Goal: Navigation & Orientation: Go to known website

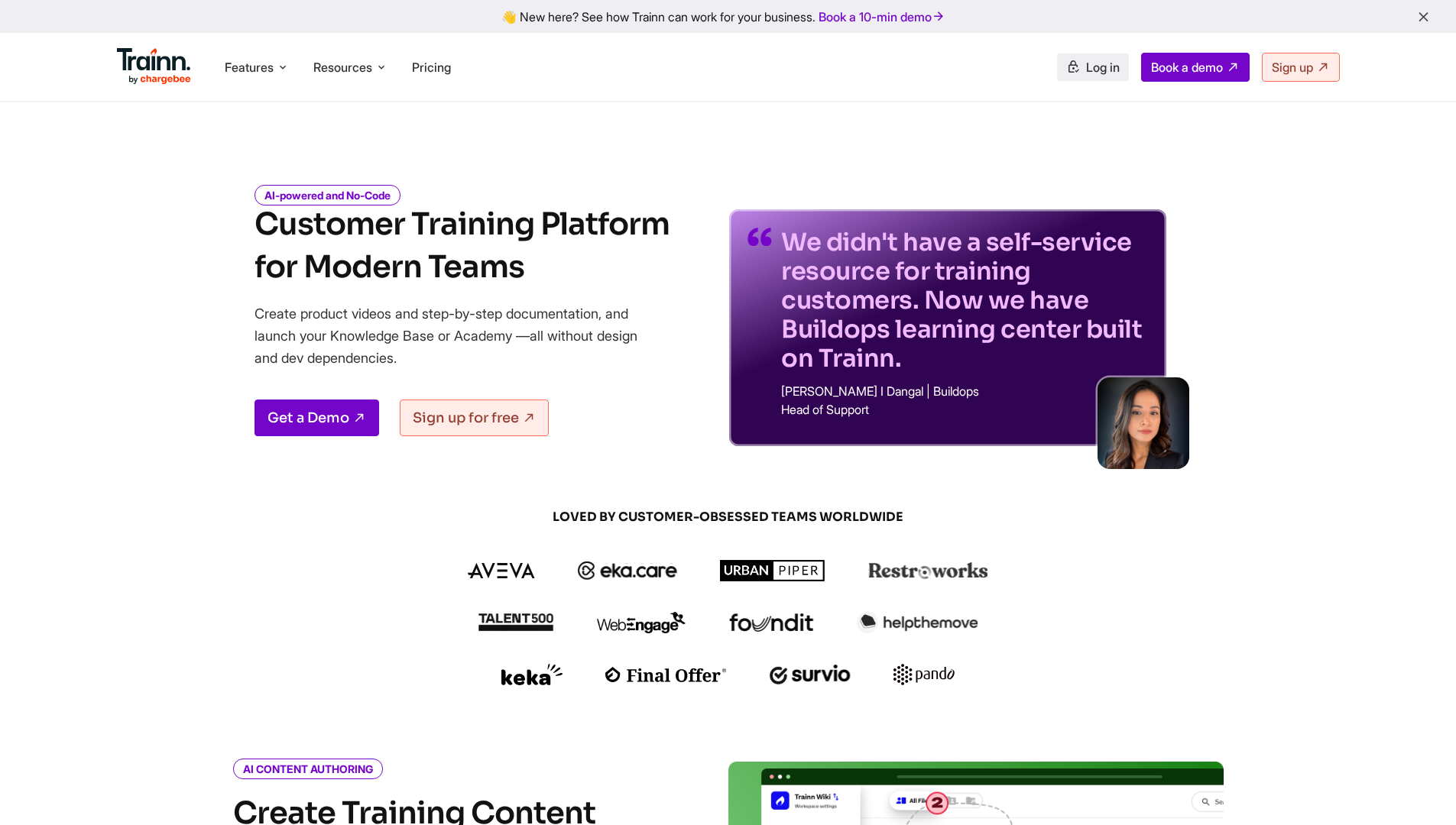
click at [1077, 66] on link "Log in" at bounding box center [1093, 67] width 72 height 28
click at [1085, 70] on span "Log in" at bounding box center [1102, 67] width 34 height 16
click at [1090, 63] on span "Log in" at bounding box center [1102, 67] width 34 height 16
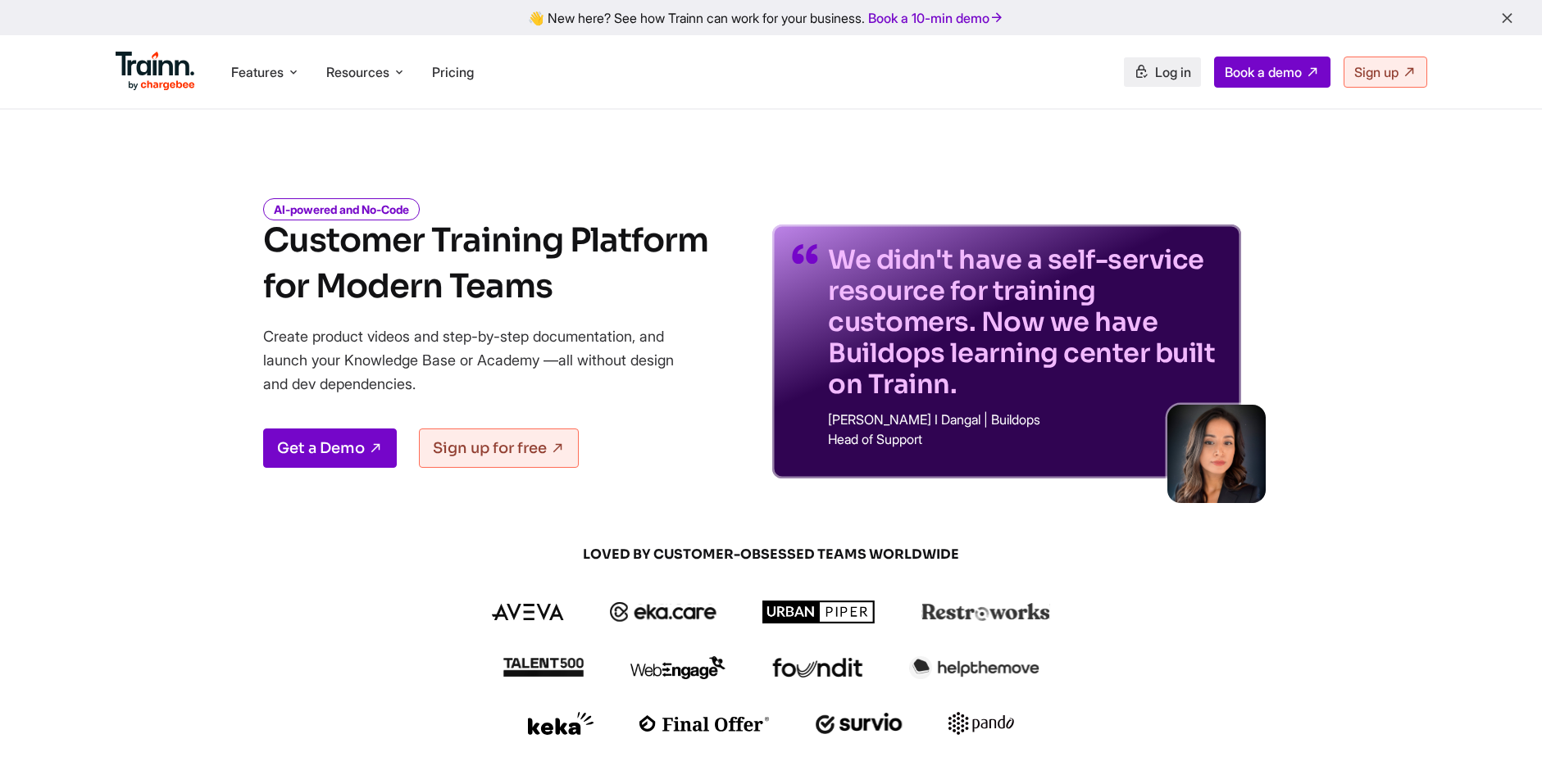
click at [1155, 71] on span "Log in" at bounding box center [1173, 72] width 37 height 17
click at [1151, 83] on link "Log in" at bounding box center [1162, 72] width 77 height 30
click at [1180, 73] on span "Log in" at bounding box center [1173, 72] width 37 height 17
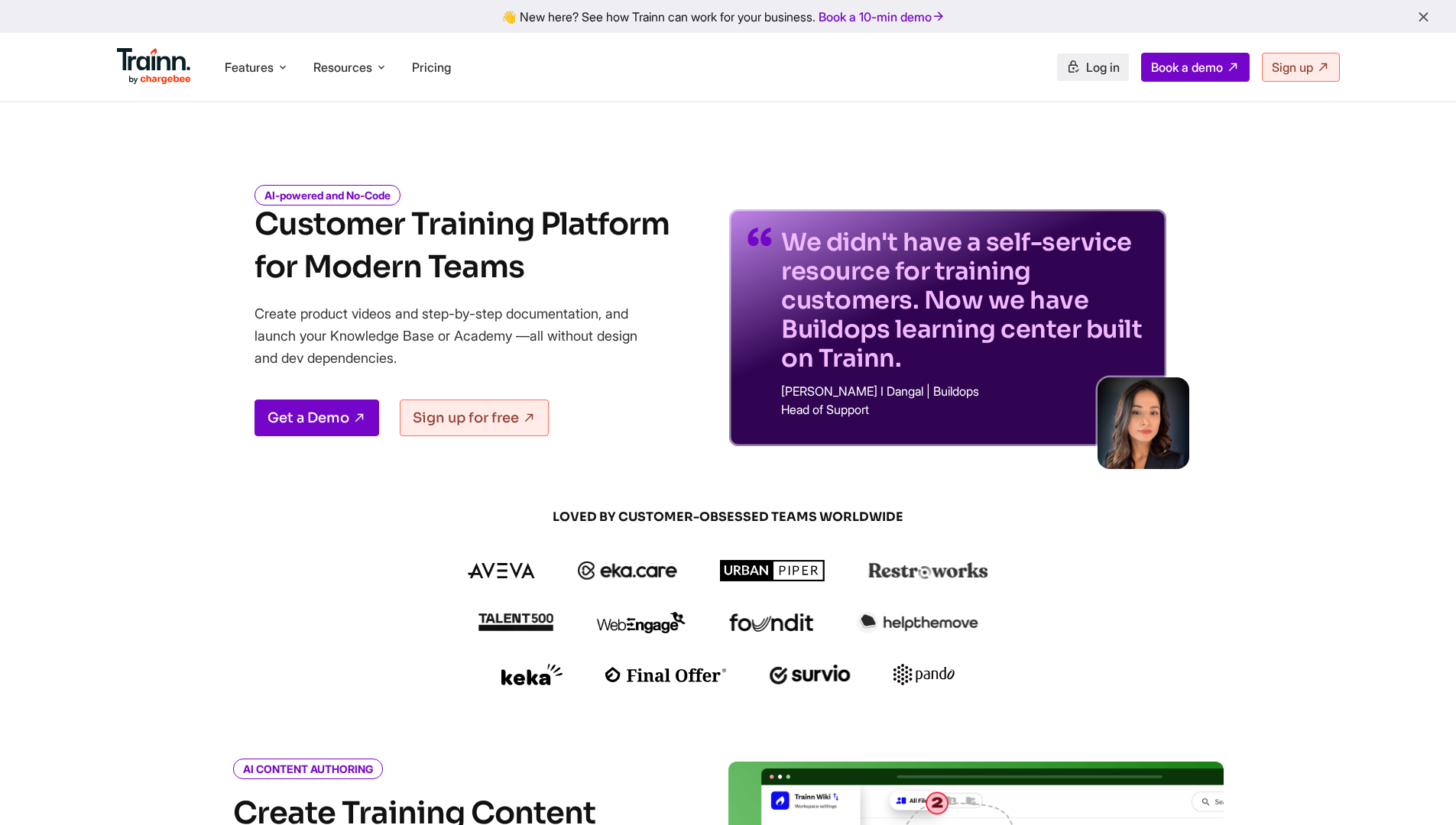
click at [1085, 63] on span "Log in" at bounding box center [1102, 67] width 34 height 16
click at [1074, 94] on div "Features Product Videos Create product & how-to videos in multiple languages. G…" at bounding box center [728, 67] width 1284 height 68
click at [1099, 67] on span "Log in" at bounding box center [1102, 67] width 34 height 16
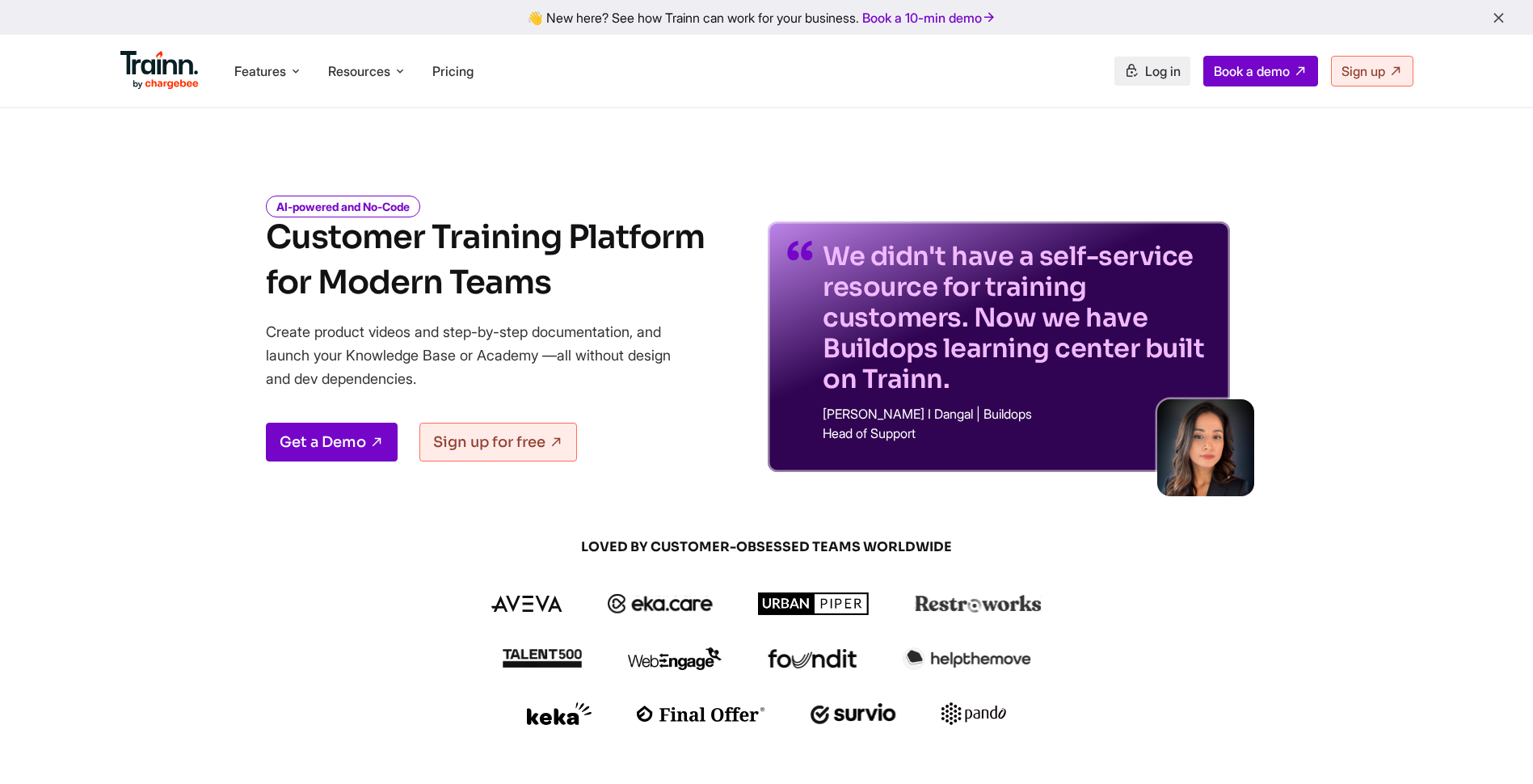
click at [1148, 72] on span "Log in" at bounding box center [1162, 71] width 36 height 17
